Goal: Task Accomplishment & Management: Manage account settings

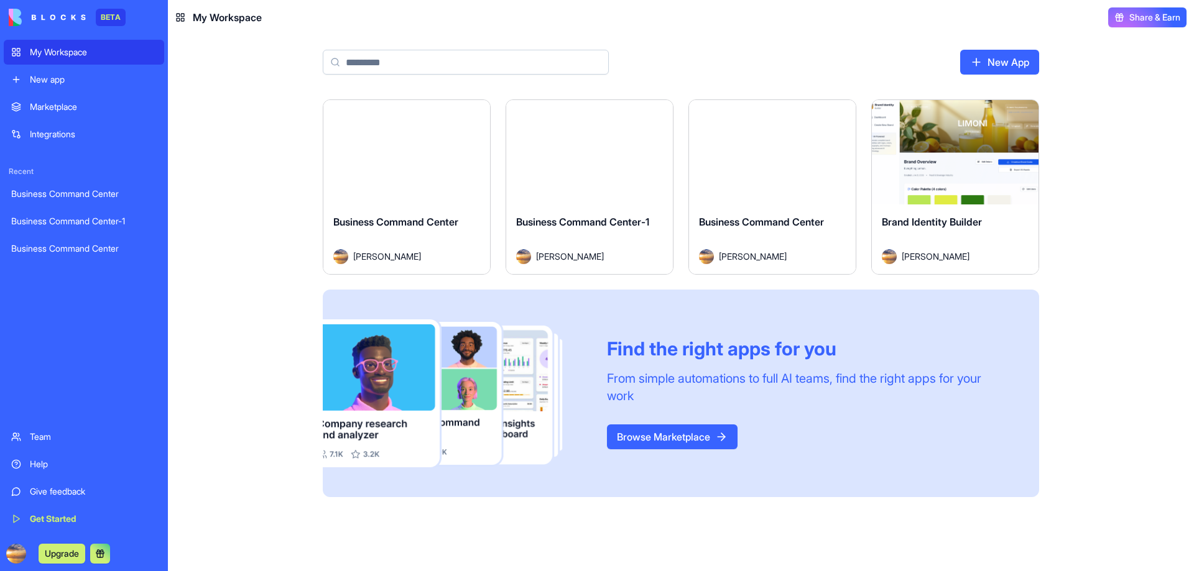
click at [780, 155] on button "Launch" at bounding box center [772, 152] width 93 height 25
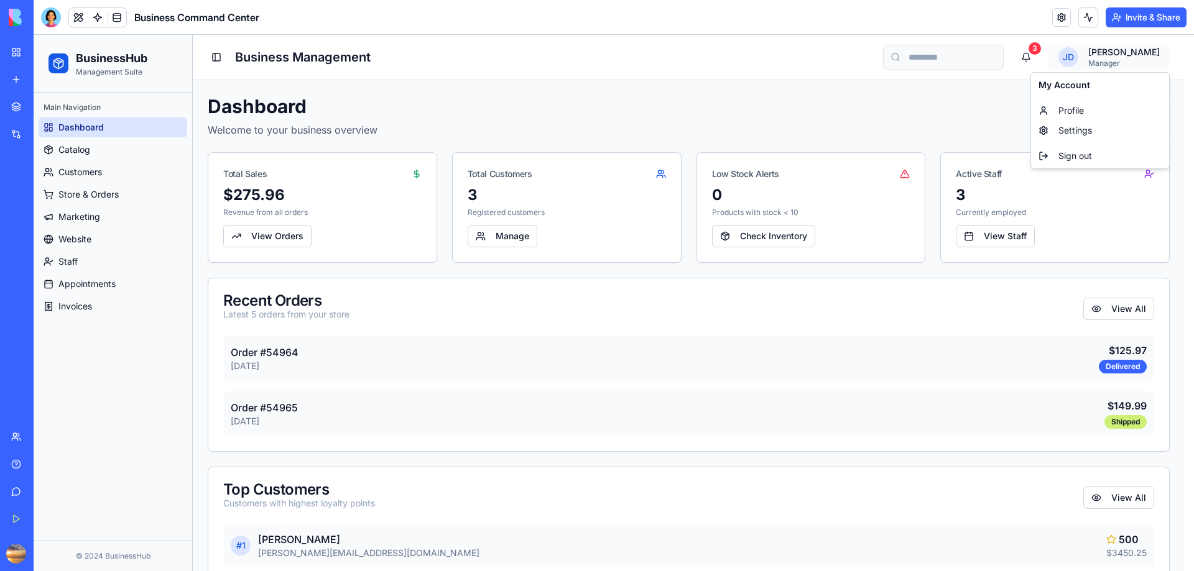
click at [1096, 57] on html "BusinessHub Management Suite Main Navigation Dashboard Catalog Customers Store …" at bounding box center [614, 467] width 1160 height 865
click at [1094, 109] on div "Profile" at bounding box center [1099, 111] width 133 height 20
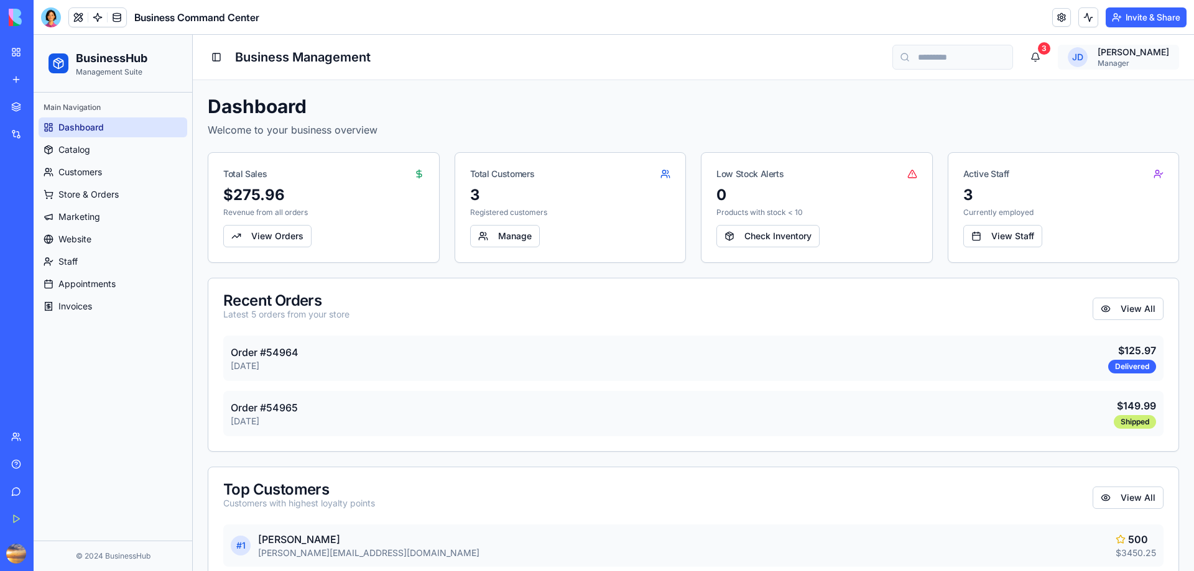
click at [1128, 64] on html "BusinessHub Management Suite Main Navigation Dashboard Catalog Customers Store …" at bounding box center [614, 467] width 1160 height 865
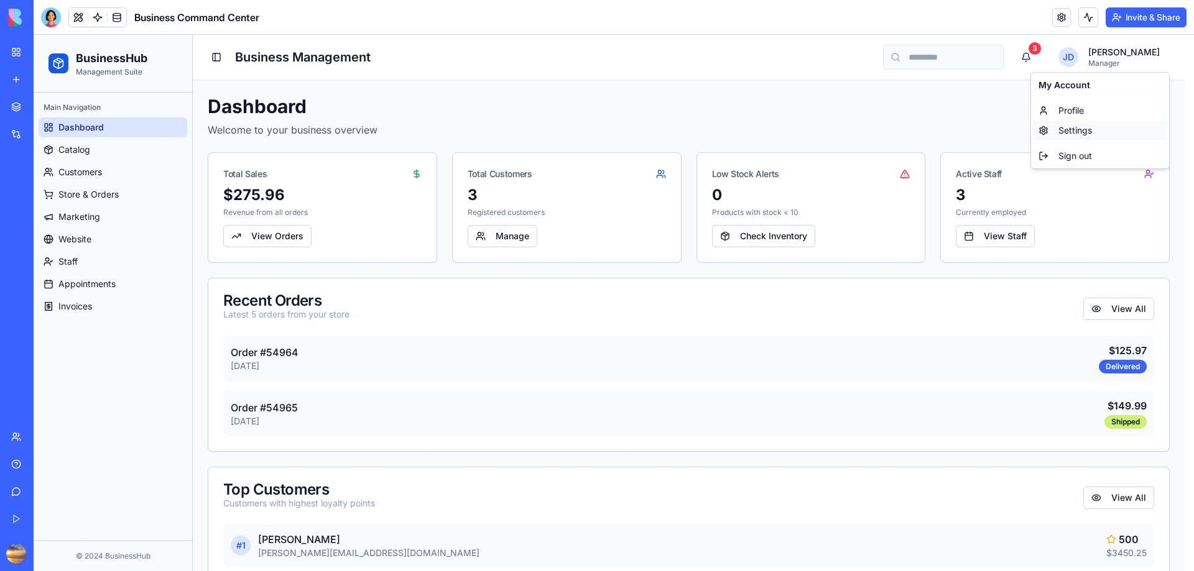
click at [1096, 132] on div "Settings" at bounding box center [1099, 131] width 133 height 20
click at [1124, 63] on html "BusinessHub Management Suite Main Navigation Dashboard Catalog Customers Store …" at bounding box center [614, 467] width 1160 height 865
click at [1080, 111] on div "Profile" at bounding box center [1099, 111] width 133 height 20
